Goal: Transaction & Acquisition: Purchase product/service

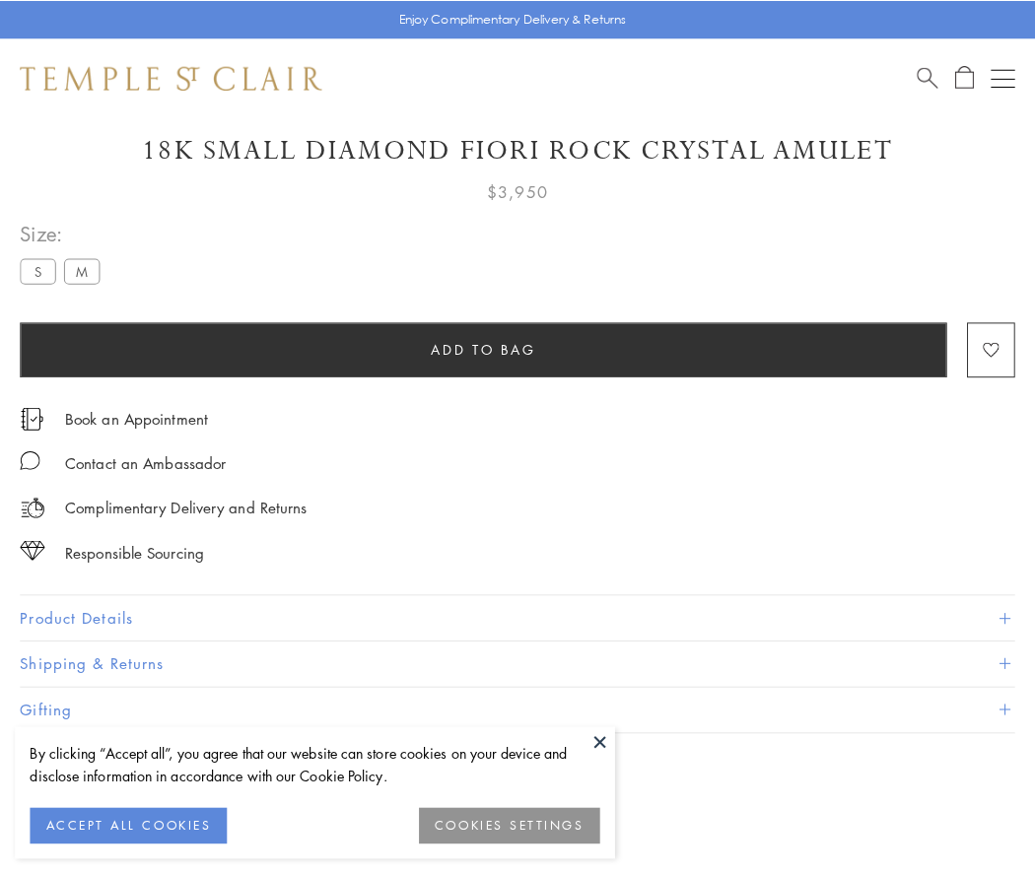
scroll to position [85, 0]
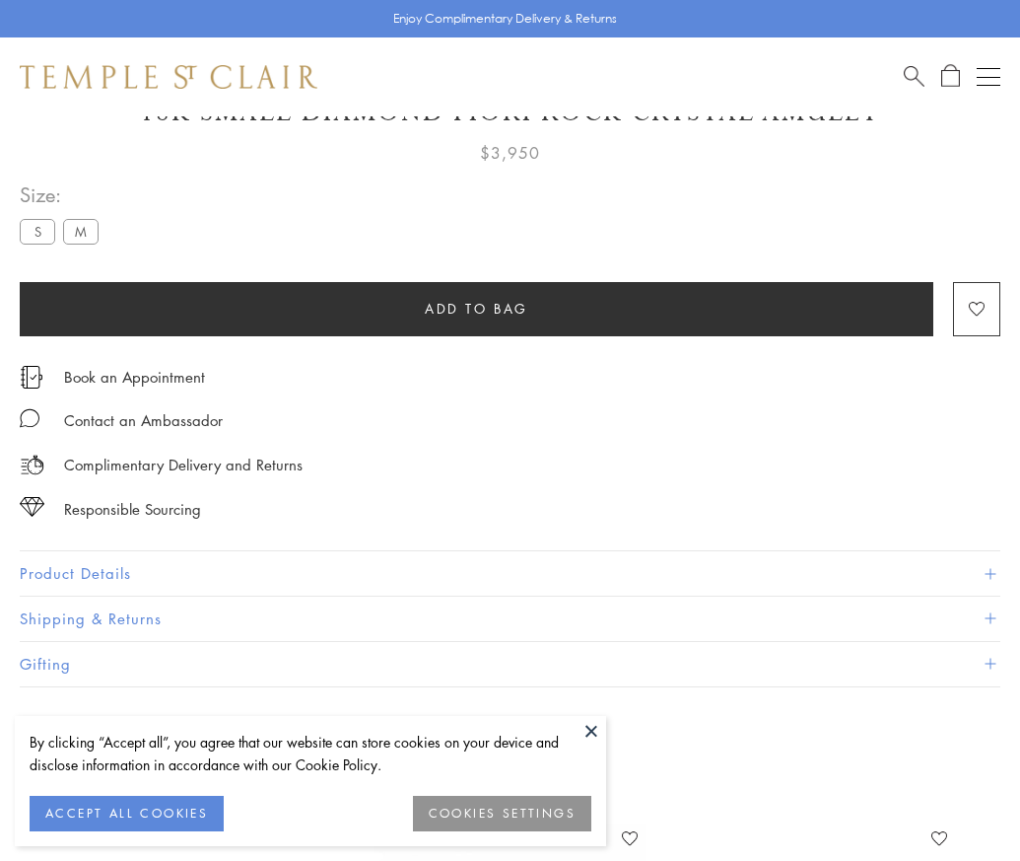
click at [476, 308] on span "Add to bag" at bounding box center [477, 309] width 104 height 22
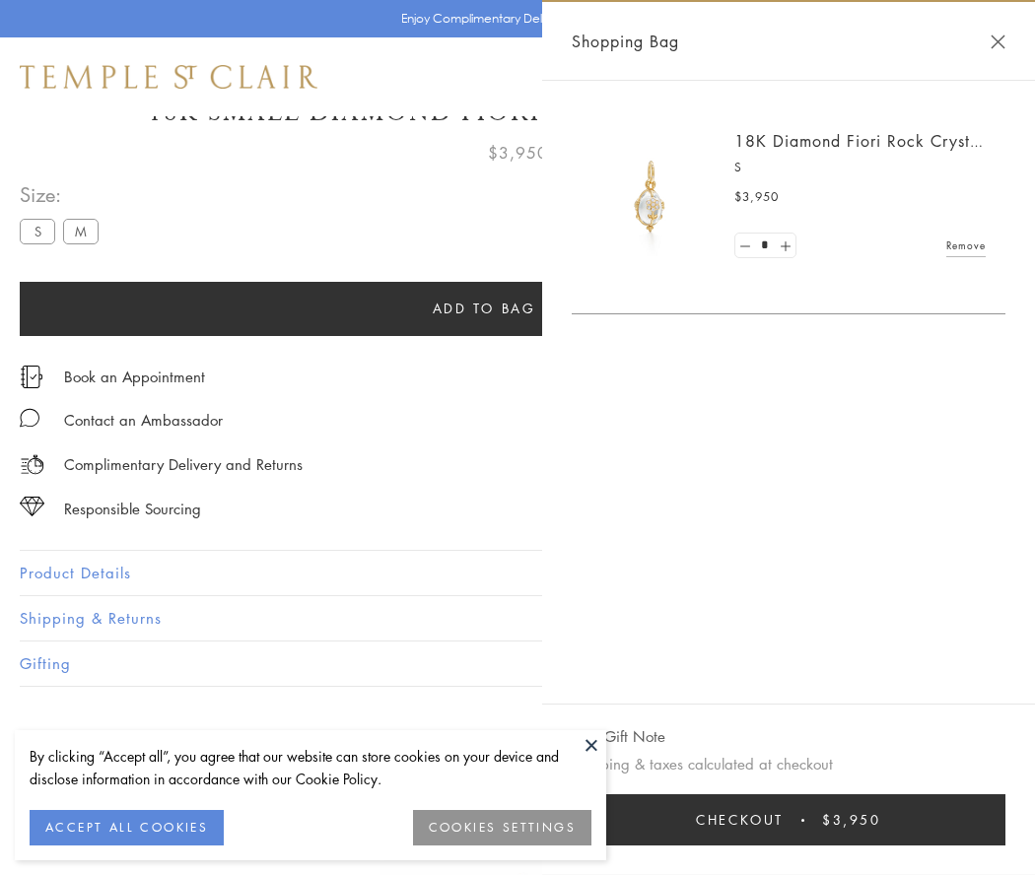
click at [813, 820] on button "Checkout $3,950" at bounding box center [789, 820] width 434 height 51
